Goal: Task Accomplishment & Management: Use online tool/utility

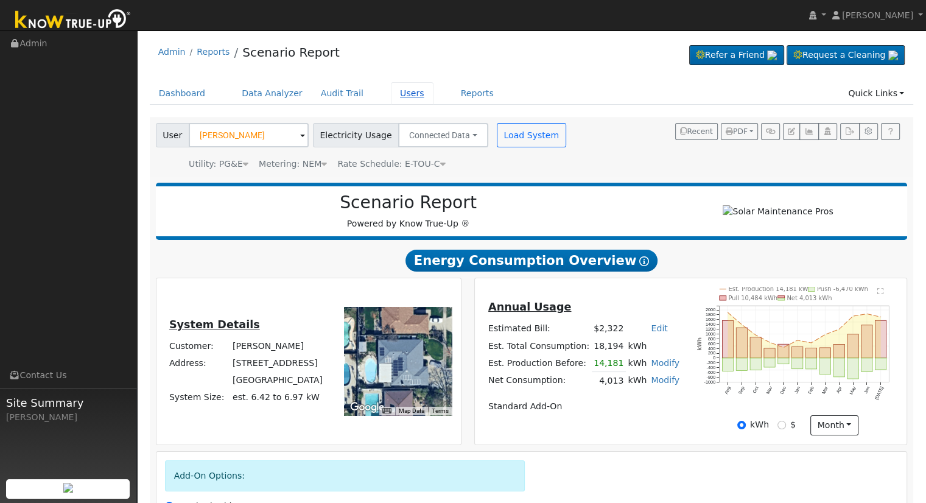
click at [391, 90] on link "Users" at bounding box center [412, 93] width 43 height 23
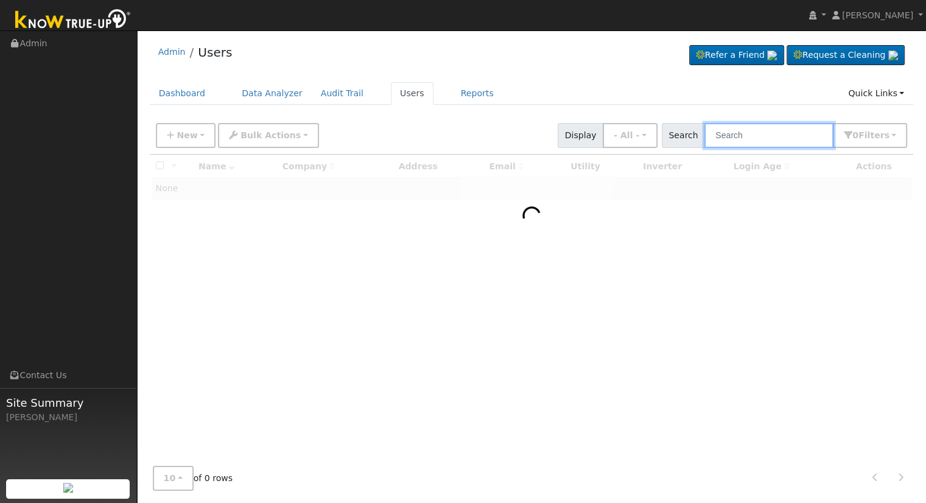
click at [768, 135] on input "text" at bounding box center [769, 135] width 129 height 25
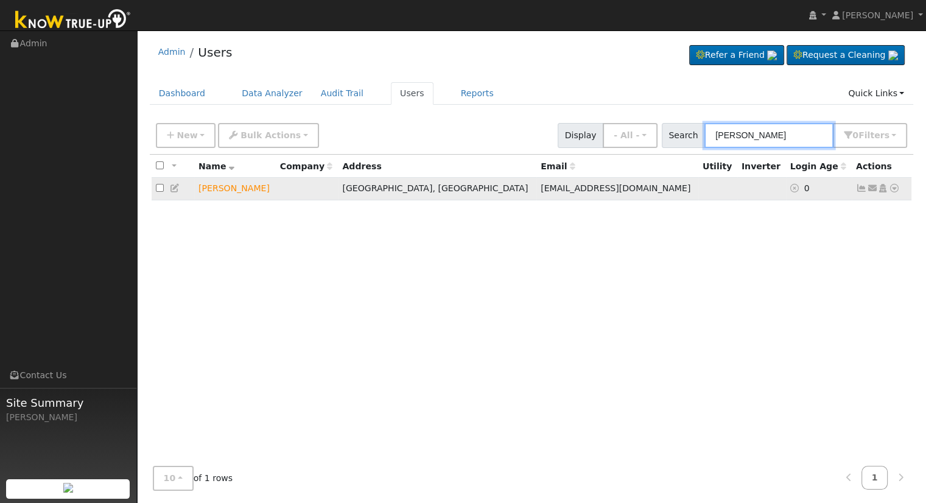
type input "semere"
click at [894, 188] on icon at bounding box center [894, 188] width 11 height 9
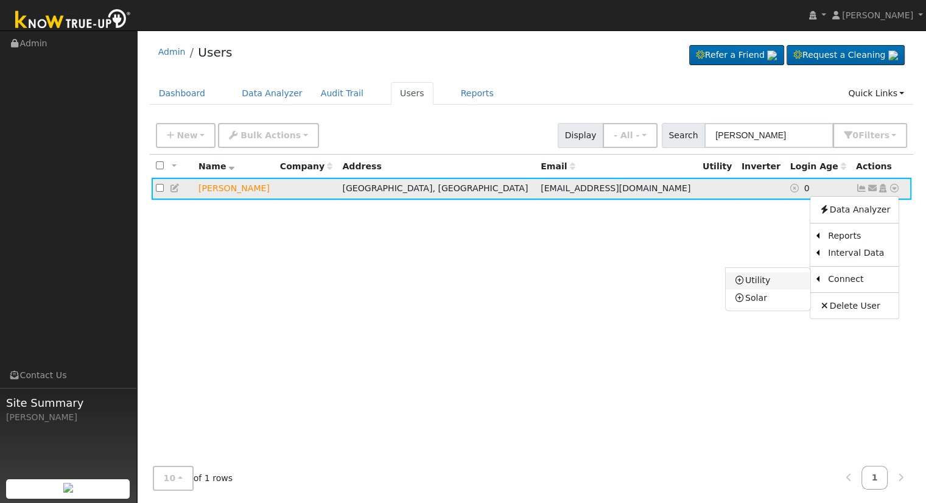
click at [766, 284] on link "Utility" at bounding box center [768, 280] width 85 height 17
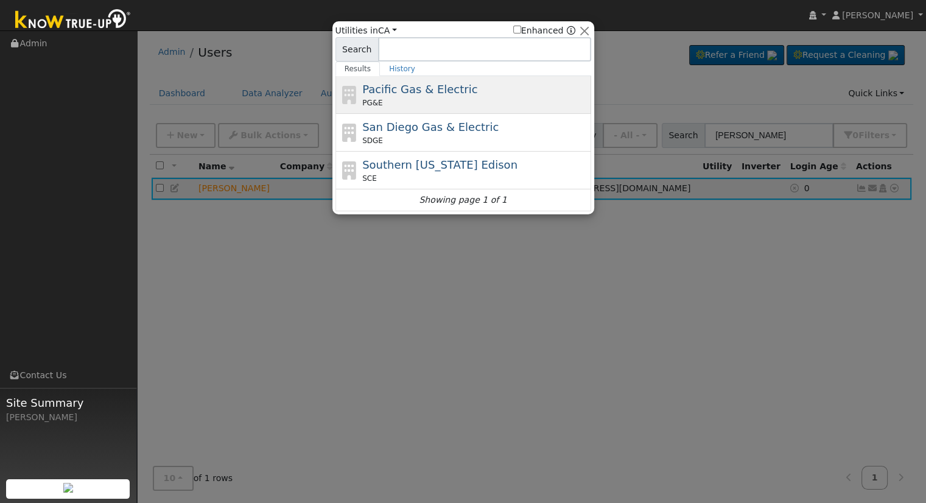
click at [403, 93] on span "Pacific Gas & Electric" at bounding box center [419, 89] width 115 height 13
